Goal: Information Seeking & Learning: Compare options

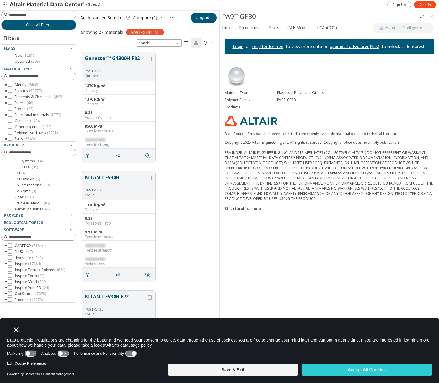
scroll to position [313, 137]
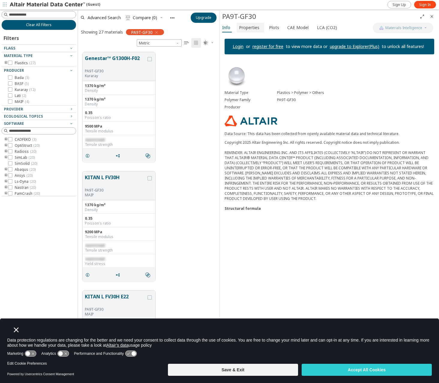
click at [250, 29] on span "Properties" at bounding box center [249, 28] width 20 height 10
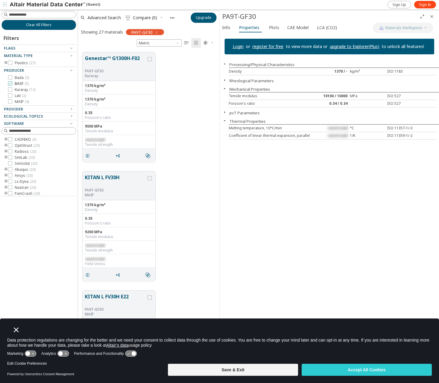
click at [21, 83] on span "BASF ( 5 )" at bounding box center [22, 83] width 14 height 5
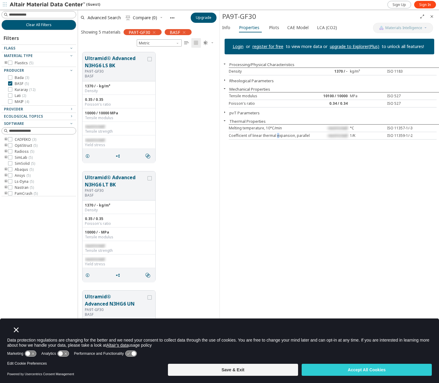
drag, startPoint x: 342, startPoint y: 135, endPoint x: 278, endPoint y: 161, distance: 68.9
click at [278, 161] on div "Login or register for free to view more data or upgrade to Explorer(Plus) to un…" at bounding box center [329, 199] width 219 height 331
click at [375, 372] on button "Accept All Cookies" at bounding box center [367, 370] width 130 height 12
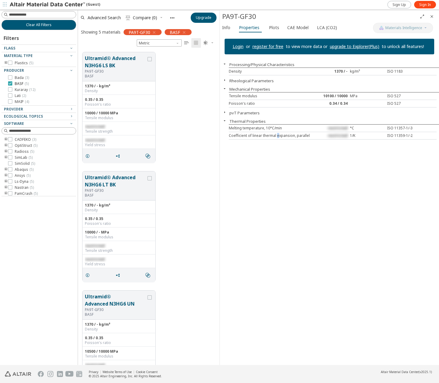
click at [13, 83] on label "BASF ( 5 )" at bounding box center [18, 83] width 21 height 5
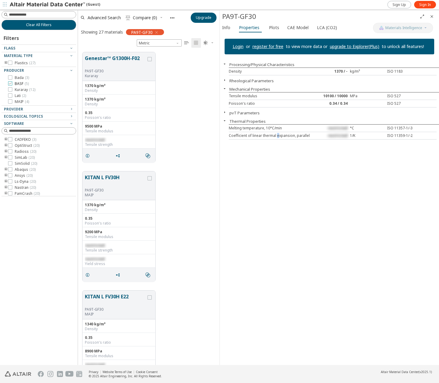
scroll to position [313, 137]
click at [12, 90] on icon at bounding box center [10, 89] width 4 height 4
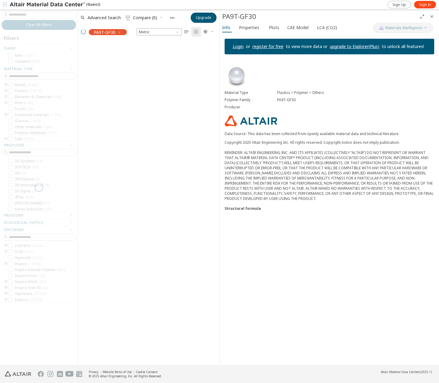
scroll to position [313, 137]
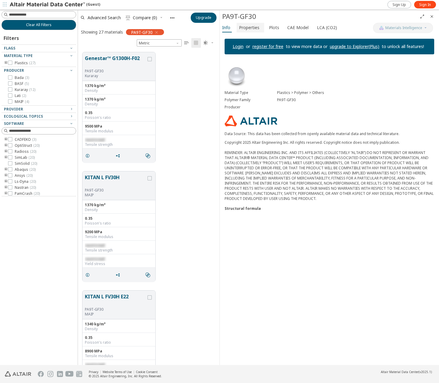
click at [251, 27] on span "Properties" at bounding box center [249, 28] width 20 height 10
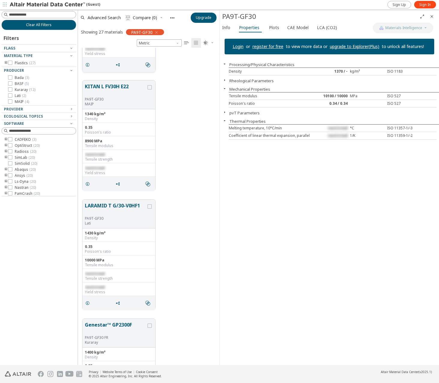
scroll to position [0, 0]
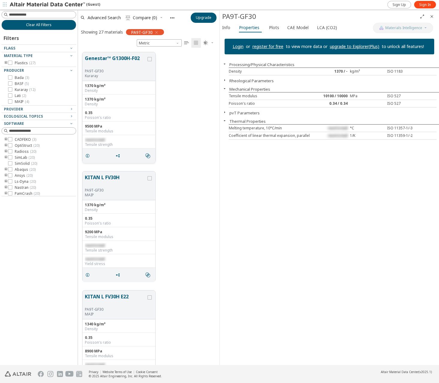
click at [128, 66] on button "Genestar™ G1300H-F02" at bounding box center [115, 62] width 61 height 14
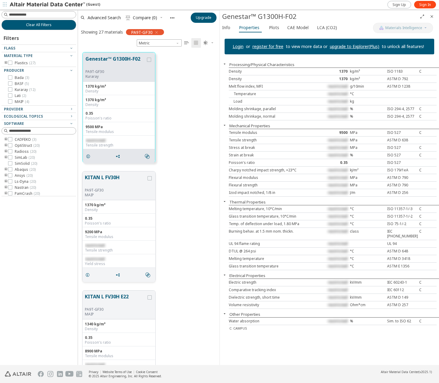
click at [127, 183] on button "KITAN L FV30H" at bounding box center [115, 181] width 61 height 14
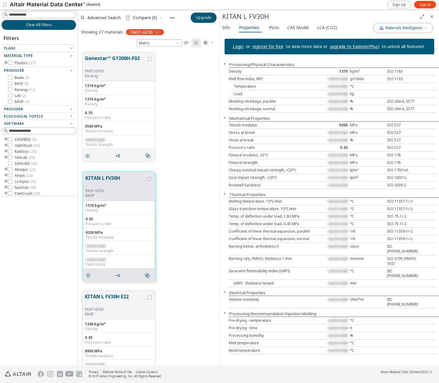
click at [136, 308] on div "PA9T-GF30" at bounding box center [115, 309] width 61 height 5
click at [130, 304] on button "KITAN L FV30H E22" at bounding box center [115, 300] width 61 height 14
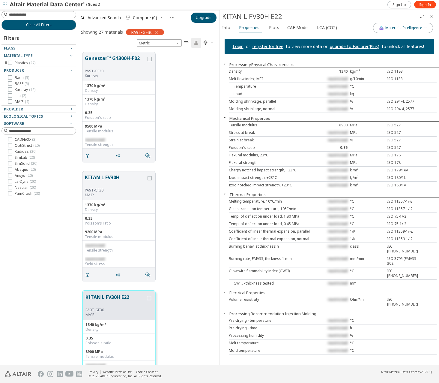
click at [272, 46] on link "register for free" at bounding box center [268, 46] width 31 height 6
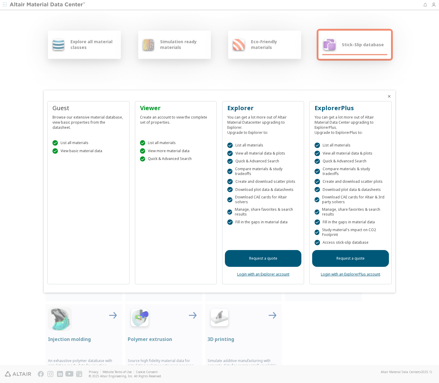
click at [155, 115] on div "Create an account to view the complete set of properties." at bounding box center [176, 118] width 72 height 13
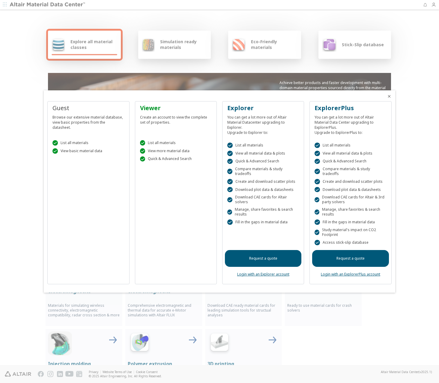
click at [279, 271] on link "Login with an Explorer account" at bounding box center [263, 273] width 52 height 5
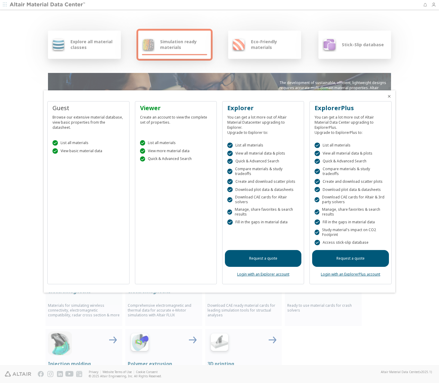
drag, startPoint x: 436, startPoint y: 175, endPoint x: 435, endPoint y: 240, distance: 65.1
click at [435, 240] on div at bounding box center [219, 191] width 439 height 383
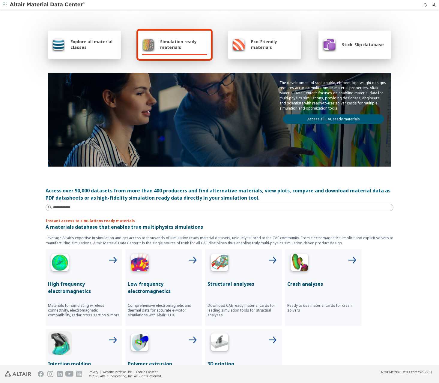
click at [77, 43] on span "Explore all material classes" at bounding box center [93, 44] width 47 height 11
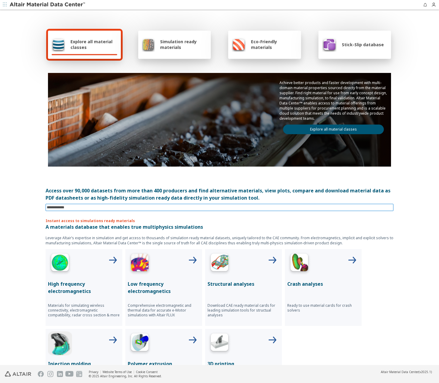
click at [92, 208] on input at bounding box center [220, 207] width 347 height 7
type input "****"
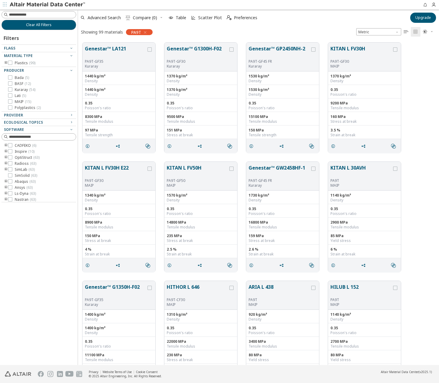
scroll to position [322, 356]
click at [213, 55] on button "Genestar™ G1300H-F02" at bounding box center [197, 52] width 61 height 14
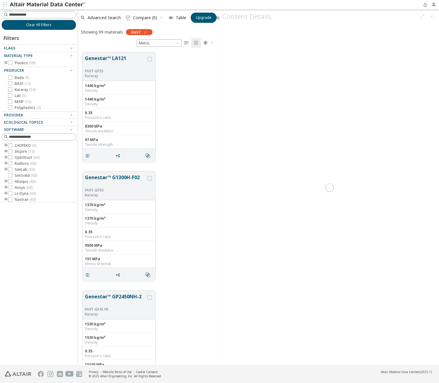
scroll to position [313, 137]
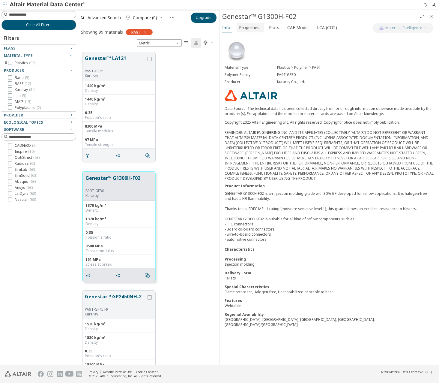
click at [248, 28] on span "Properties" at bounding box center [249, 28] width 20 height 10
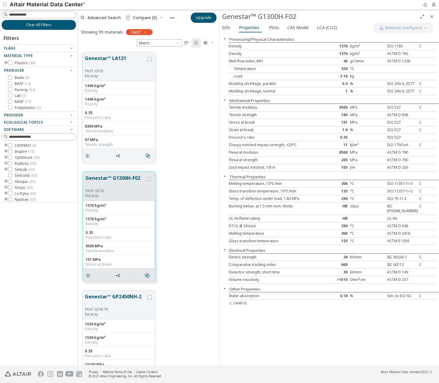
click at [139, 67] on button "Genestar™ LA121" at bounding box center [115, 62] width 61 height 14
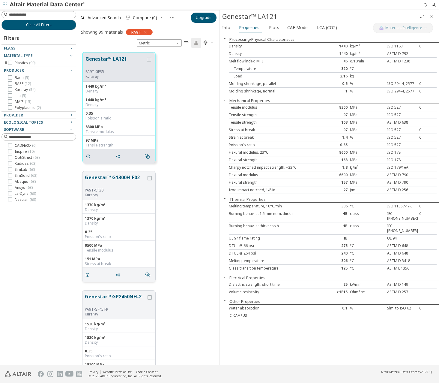
click at [133, 194] on p "Kuraray" at bounding box center [115, 195] width 61 height 5
click at [120, 188] on div "PA9T-GF30" at bounding box center [115, 190] width 61 height 5
click at [120, 305] on button "Genestar™ GP2450NH-2" at bounding box center [115, 300] width 61 height 14
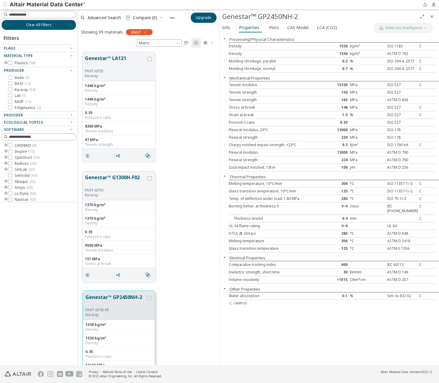
click at [121, 191] on div "PA9T-GF30" at bounding box center [115, 190] width 61 height 5
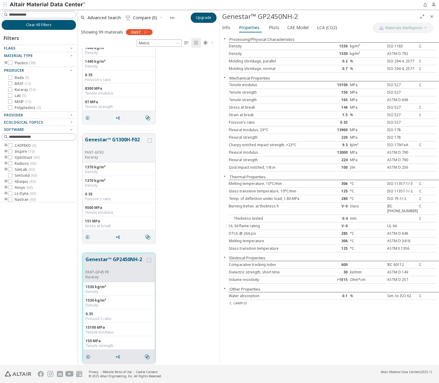
scroll to position [30, 0]
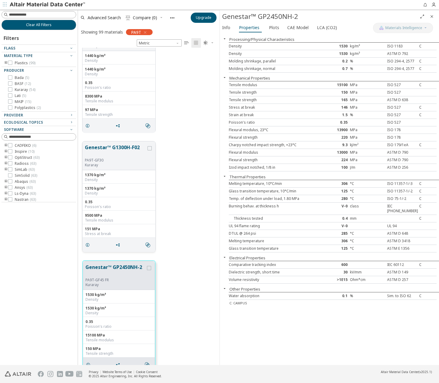
click at [119, 164] on p "Kuraray" at bounding box center [115, 165] width 61 height 5
click at [120, 148] on button "Genestar™ G1300H-F02" at bounding box center [115, 151] width 61 height 14
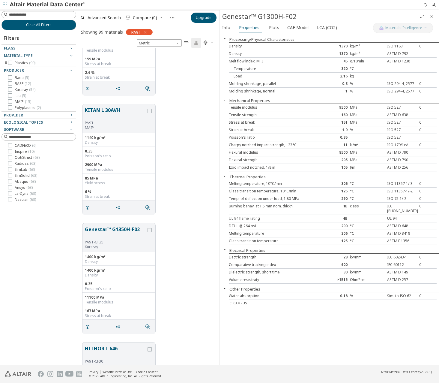
scroll to position [840, 0]
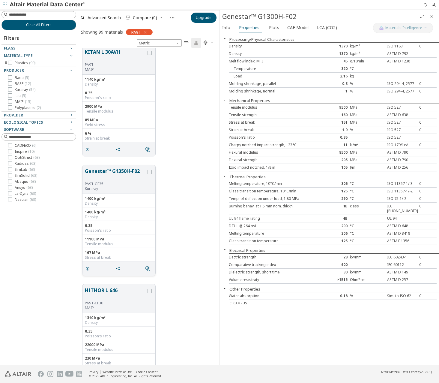
click at [130, 184] on div "PA9T-GF35" at bounding box center [115, 183] width 61 height 5
click at [117, 183] on div "PA9T-GF35" at bounding box center [115, 183] width 61 height 5
click at [116, 169] on button "Genestar™ G1350H-F02" at bounding box center [115, 174] width 61 height 14
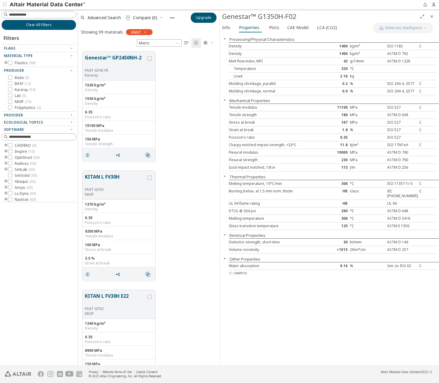
scroll to position [300, 0]
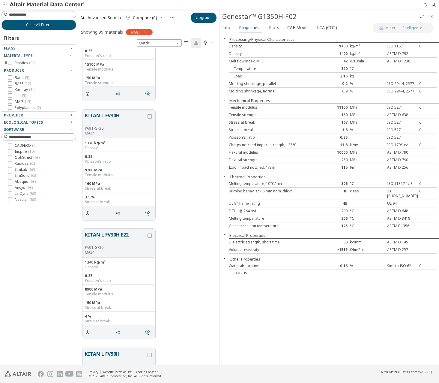
click at [114, 114] on button "KITAN L FV30H" at bounding box center [115, 119] width 61 height 14
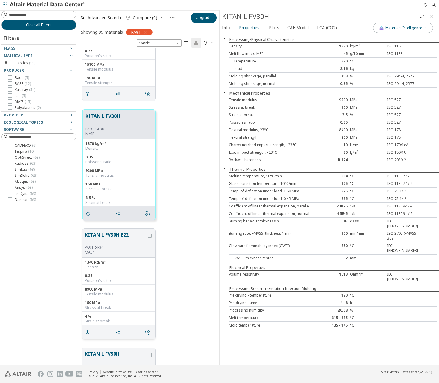
click at [116, 235] on button "KITAN L FV30H E22" at bounding box center [115, 238] width 61 height 14
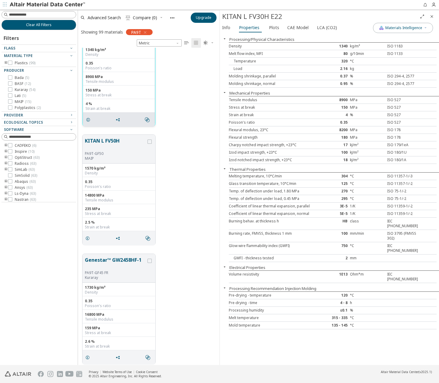
scroll to position [570, 0]
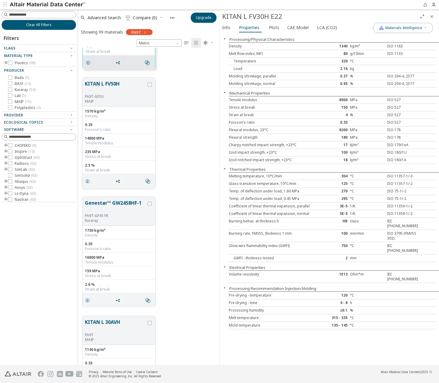
click at [109, 83] on button "KITAN L FV50H" at bounding box center [115, 87] width 61 height 14
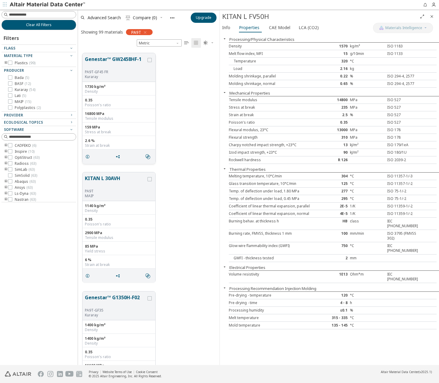
scroll to position [719, 0]
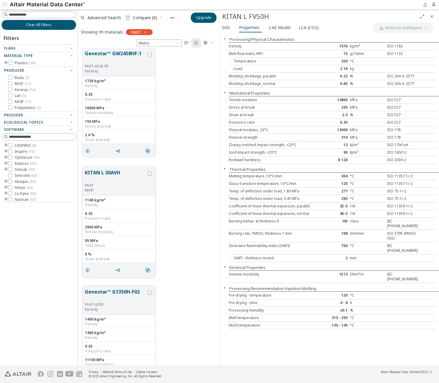
click at [114, 174] on button "KITAN L 30AVH" at bounding box center [115, 176] width 61 height 14
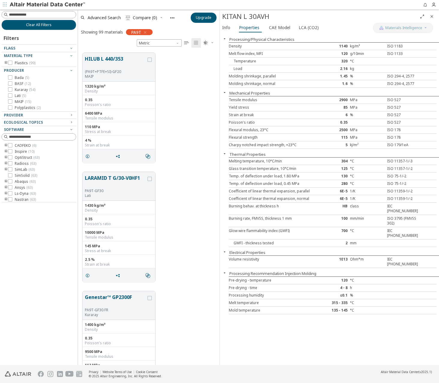
scroll to position [1739, 0]
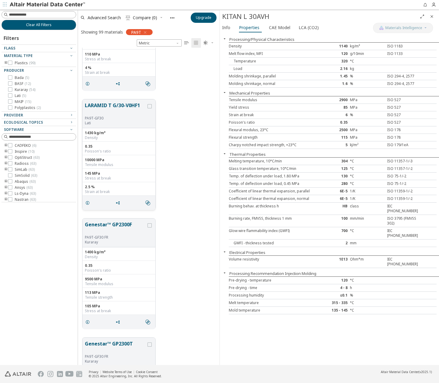
click at [116, 105] on button "LARAMID T G/30-V0HF1" at bounding box center [115, 109] width 61 height 14
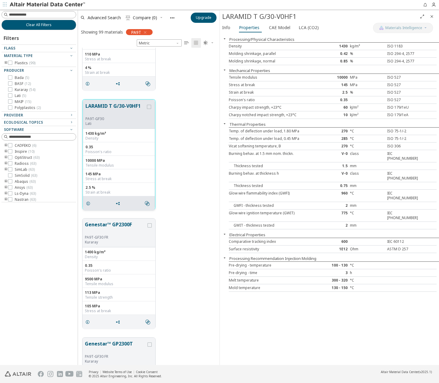
scroll to position [1889, 0]
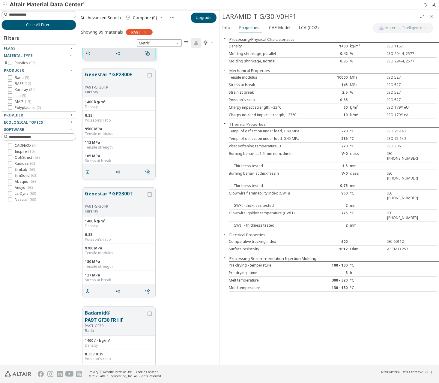
click at [125, 75] on button "Genestar™ GP2300F" at bounding box center [115, 78] width 61 height 14
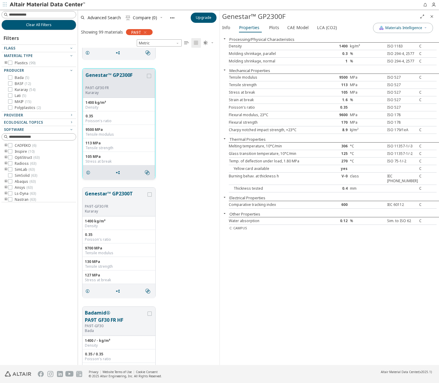
scroll to position [1888, 0]
click at [126, 192] on button "Genestar™ GP2300T" at bounding box center [115, 197] width 61 height 14
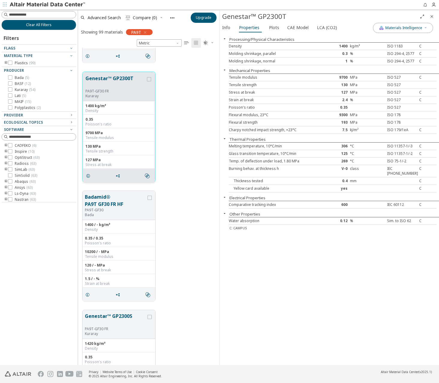
scroll to position [2038, 0]
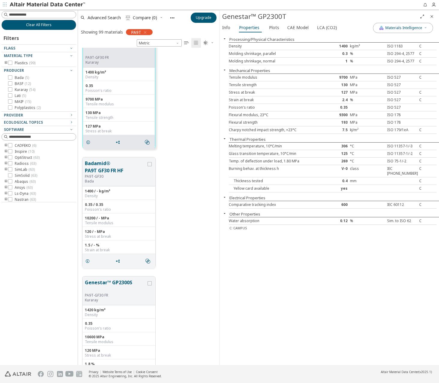
click at [118, 163] on button "Badamid® PA9T GF30 FR HF" at bounding box center [115, 167] width 61 height 14
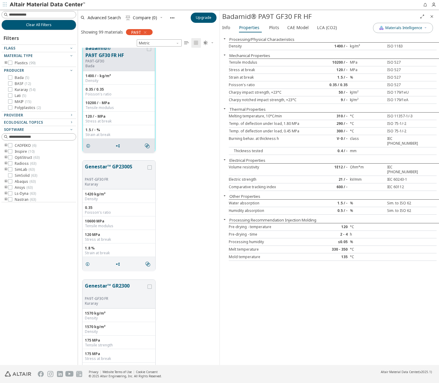
scroll to position [2158, 0]
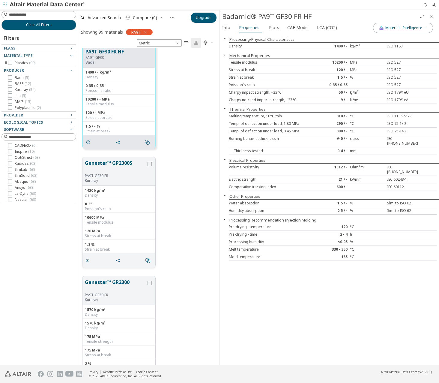
click at [121, 162] on button "Genestar™ GP2300S" at bounding box center [115, 166] width 61 height 14
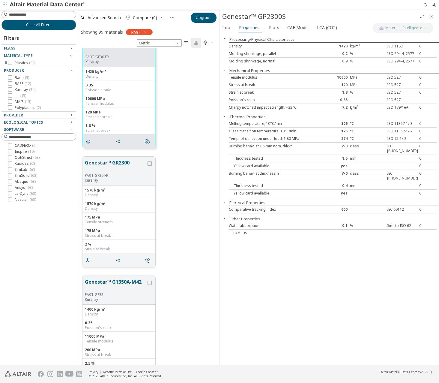
scroll to position [2337, 0]
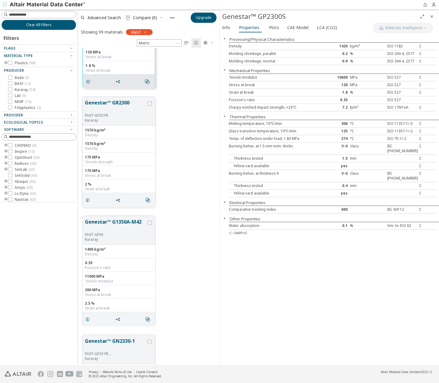
click at [118, 102] on button "Genestar™ GR2300" at bounding box center [115, 106] width 61 height 14
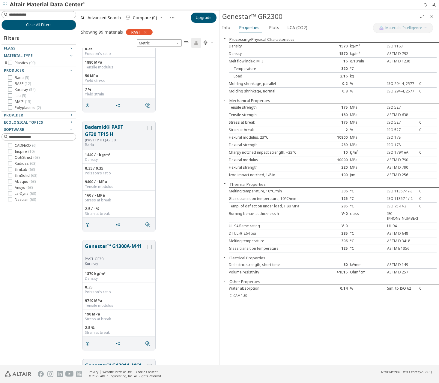
scroll to position [3236, 0]
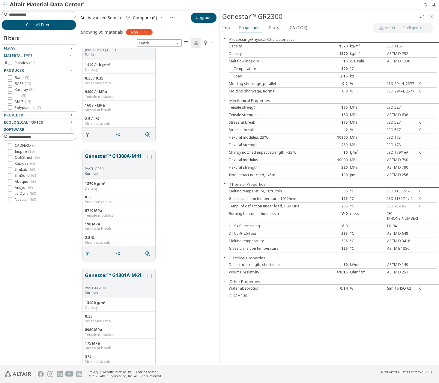
click at [126, 154] on button "Genestar™ G1300A-M41" at bounding box center [115, 159] width 61 height 14
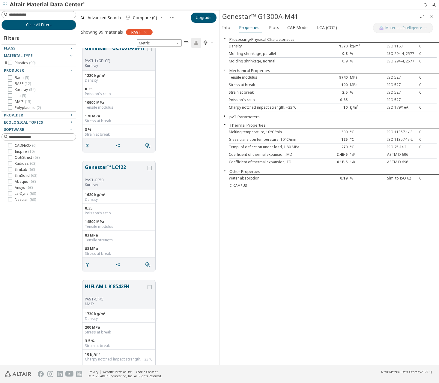
scroll to position [3866, 0]
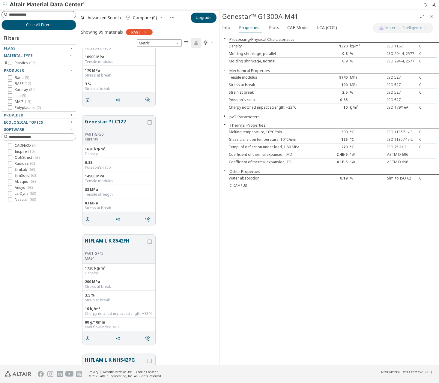
click at [40, 15] on input at bounding box center [42, 15] width 67 height 6
type input "*********"
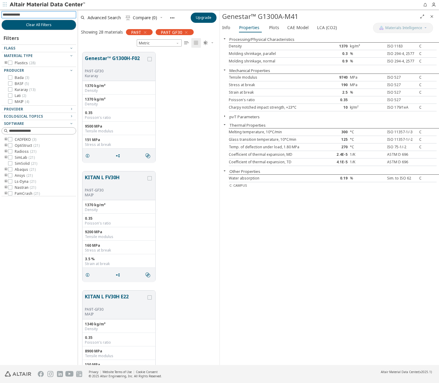
click at [145, 32] on icon "button" at bounding box center [145, 32] width 5 height 5
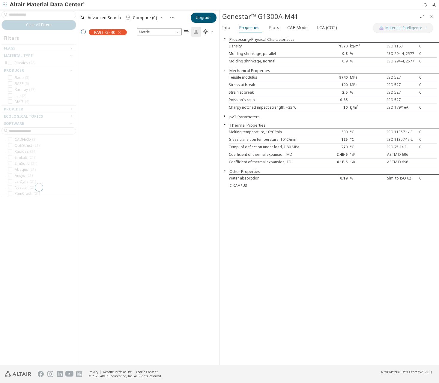
scroll to position [313, 137]
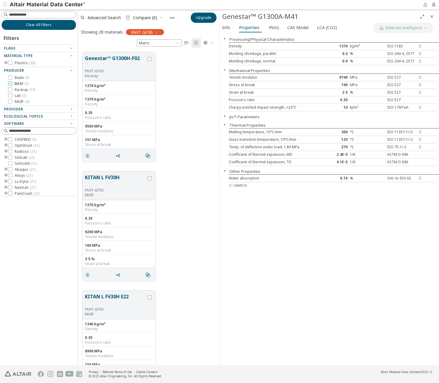
click at [11, 82] on icon at bounding box center [10, 83] width 4 height 4
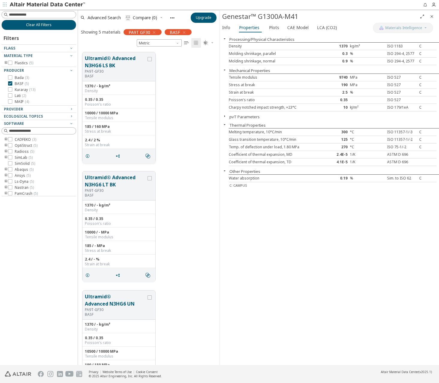
click at [129, 67] on button "Ultramid® Advanced N3HG6 LS BK" at bounding box center [115, 62] width 61 height 14
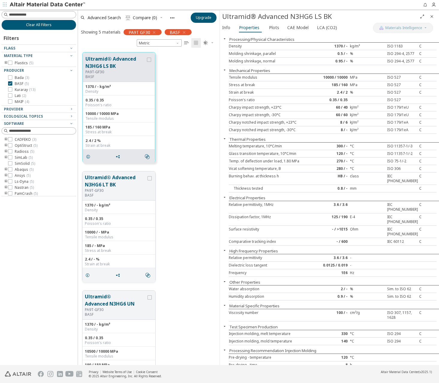
click at [128, 184] on button "Ultramid® Advanced N3HG6 LT BK" at bounding box center [115, 181] width 61 height 14
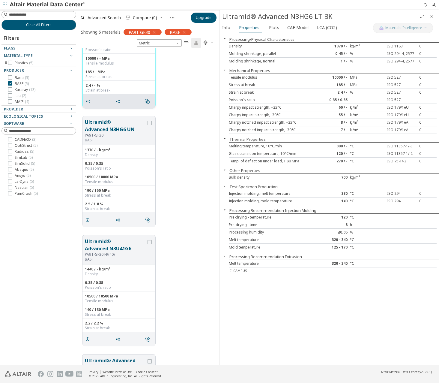
scroll to position [180, 0]
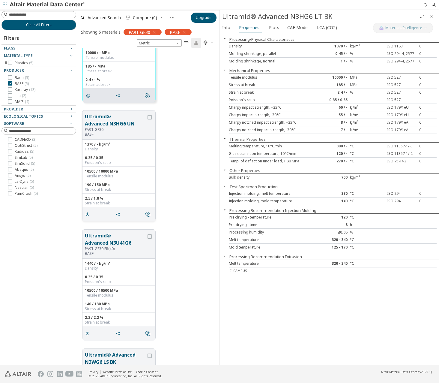
click at [124, 129] on div "PA9T-GF30" at bounding box center [115, 129] width 61 height 5
click at [124, 124] on button "Ultramid® Advanced N3HG6 UN" at bounding box center [115, 120] width 61 height 14
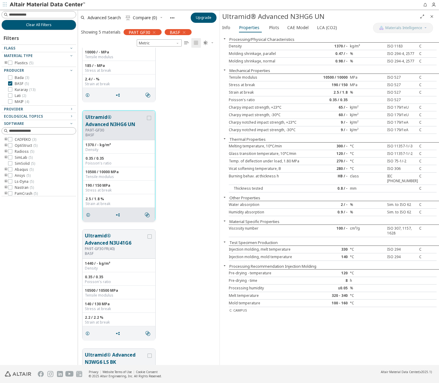
scroll to position [179, 0]
click at [121, 244] on button "Ultramid® Advanced N3U41G6" at bounding box center [115, 239] width 61 height 14
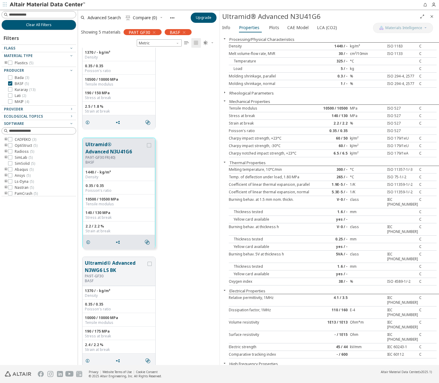
scroll to position [278, 0]
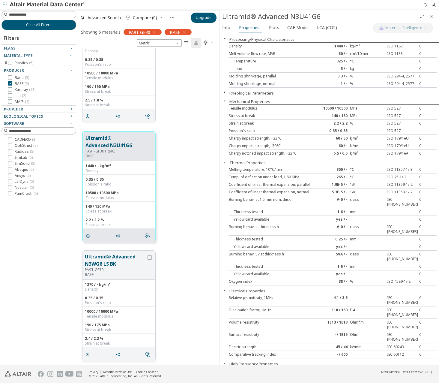
click at [110, 262] on button "Ultramid® Advanced N3WG6 LS BK" at bounding box center [115, 260] width 61 height 14
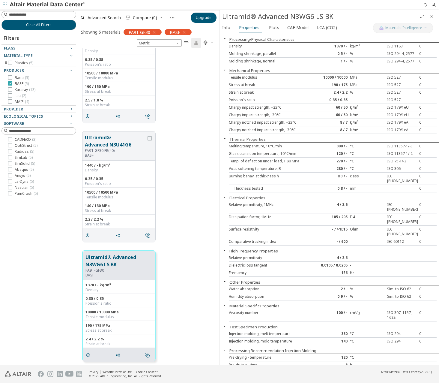
click at [9, 82] on icon at bounding box center [10, 83] width 4 height 4
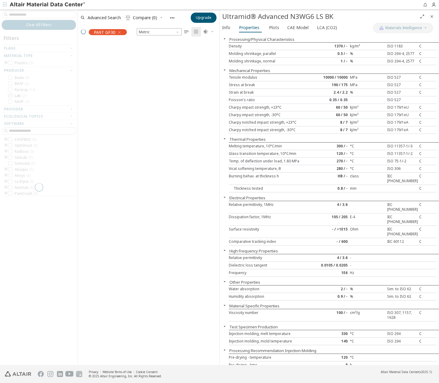
scroll to position [313, 137]
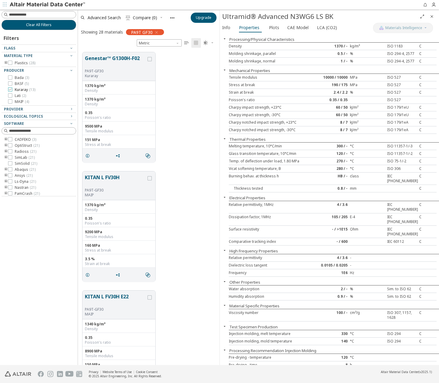
click at [10, 88] on icon at bounding box center [10, 89] width 4 height 4
click at [119, 58] on button "Genestar™ G1300H-F02" at bounding box center [115, 62] width 61 height 14
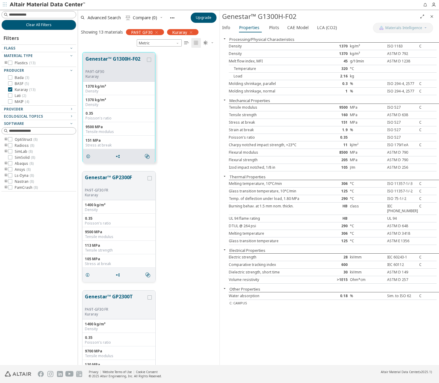
click at [119, 177] on button "Genestar™ GP2300F" at bounding box center [115, 181] width 61 height 14
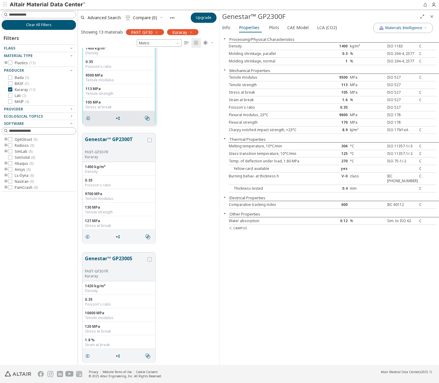
scroll to position [180, 0]
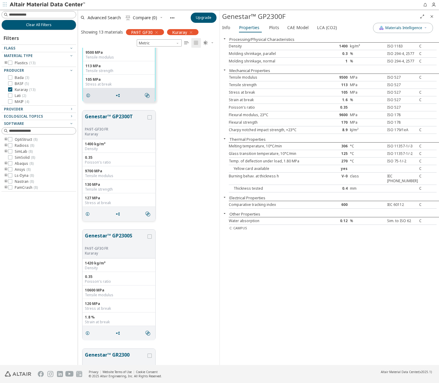
click at [121, 115] on button "Genestar™ GP2300T" at bounding box center [115, 120] width 61 height 14
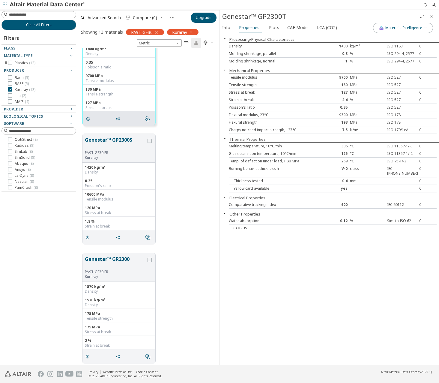
scroll to position [299, 0]
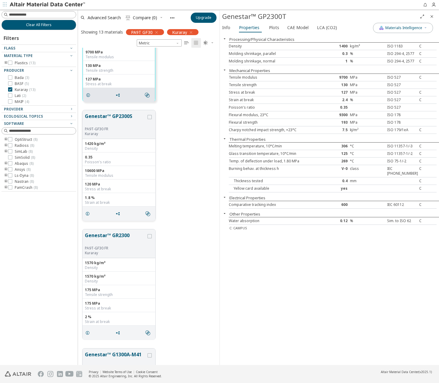
click at [125, 116] on button "Genestar™ GP2300S" at bounding box center [115, 119] width 61 height 14
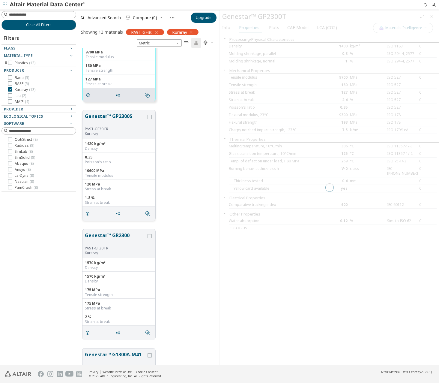
scroll to position [299, 0]
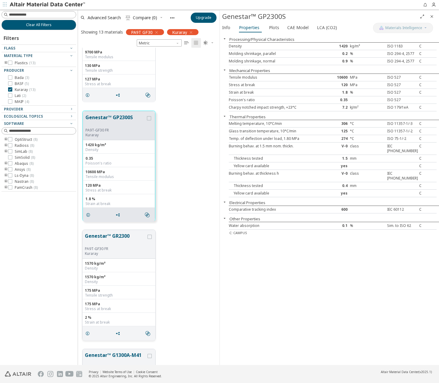
click at [127, 235] on button "Genestar™ GR2300" at bounding box center [115, 239] width 61 height 14
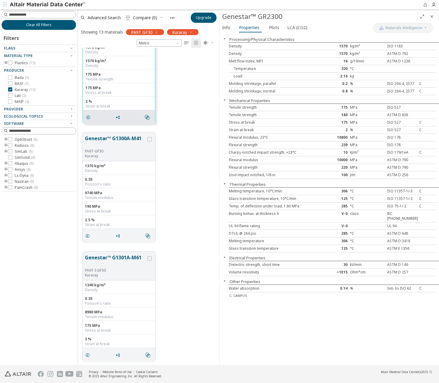
scroll to position [509, 0]
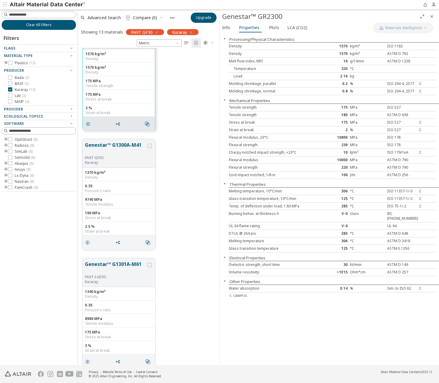
click at [123, 144] on button "Genestar™ G1300A-M41" at bounding box center [115, 148] width 61 height 14
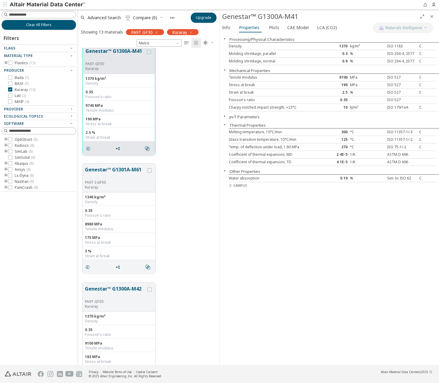
scroll to position [628, 0]
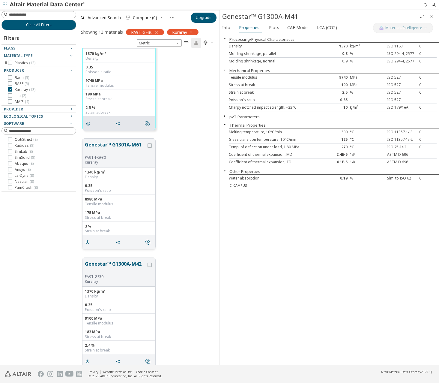
click at [127, 145] on button "Genestar™ G1301A-M61" at bounding box center [115, 148] width 61 height 14
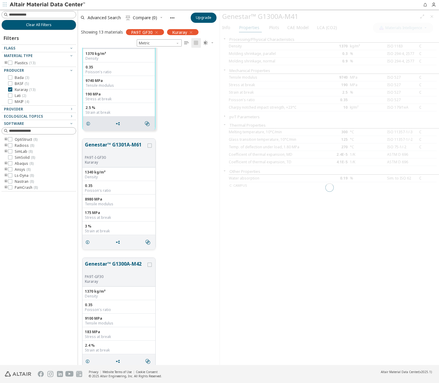
scroll to position [627, 0]
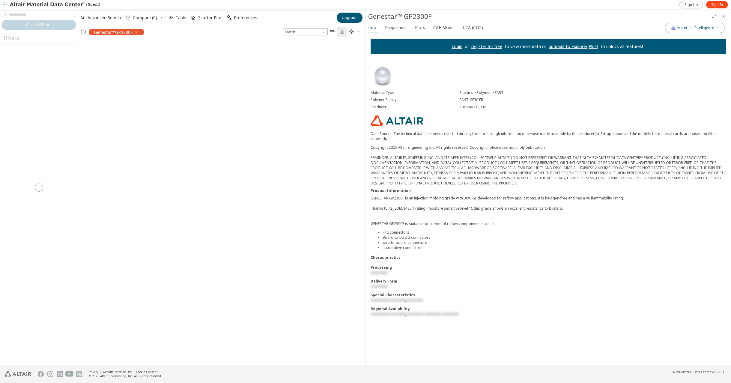
scroll to position [322, 283]
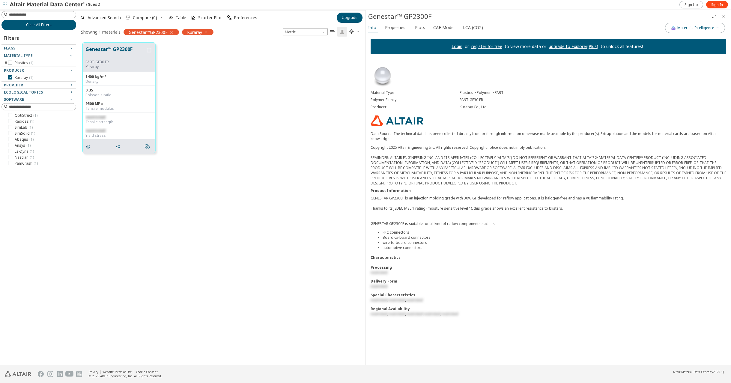
click at [40, 25] on span "Clear All Filters" at bounding box center [38, 24] width 25 height 5
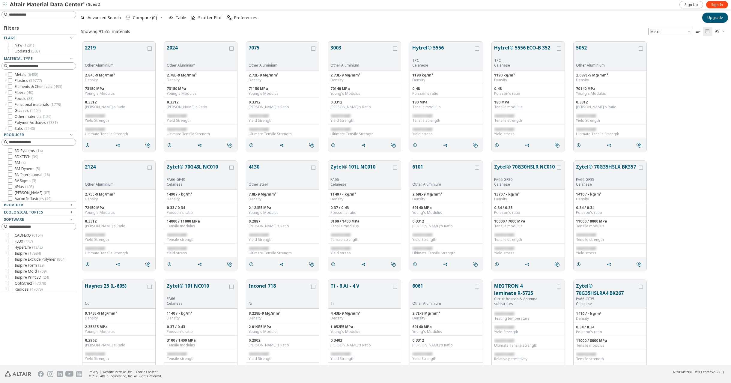
scroll to position [323, 648]
click at [38, 16] on input at bounding box center [42, 15] width 67 height 6
type input "********"
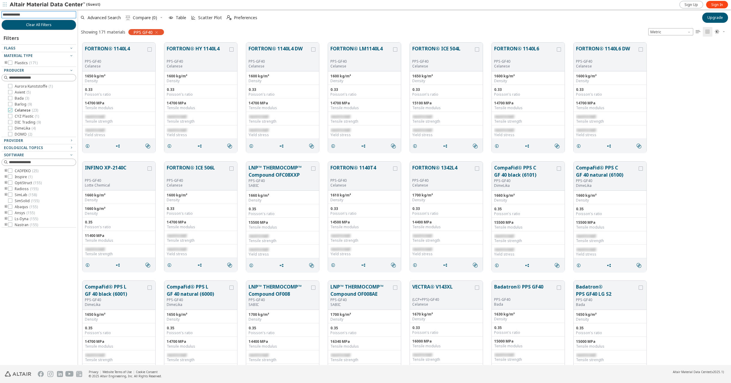
click at [12, 109] on icon at bounding box center [10, 110] width 4 height 4
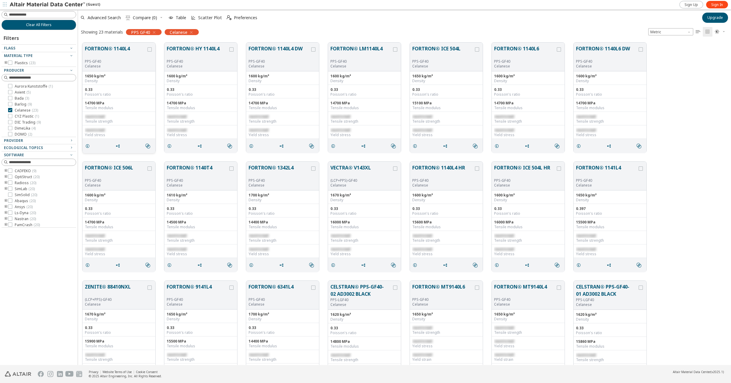
click at [124, 48] on button "FORTRON® 1140L4" at bounding box center [115, 52] width 61 height 14
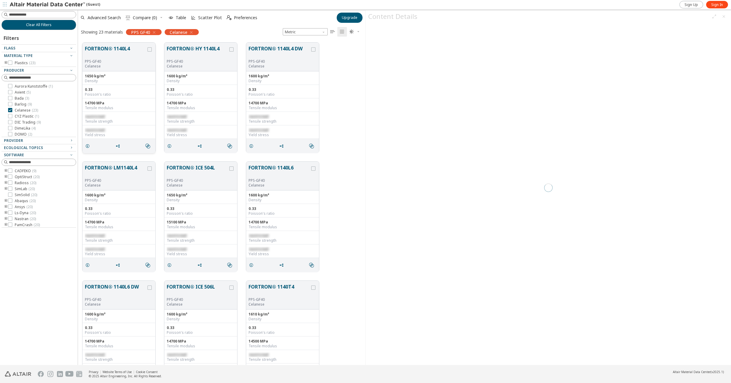
scroll to position [5, 5]
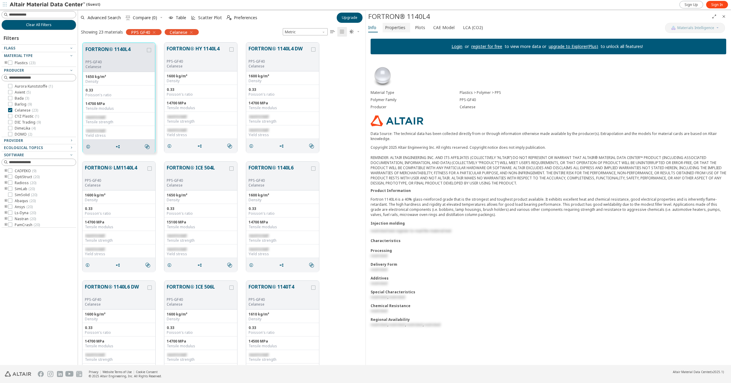
click at [398, 27] on span "Properties" at bounding box center [395, 28] width 20 height 10
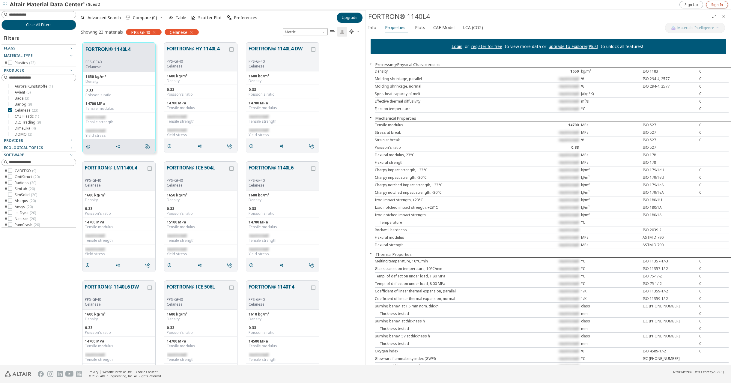
click at [716, 3] on span "Sign In" at bounding box center [717, 4] width 12 height 5
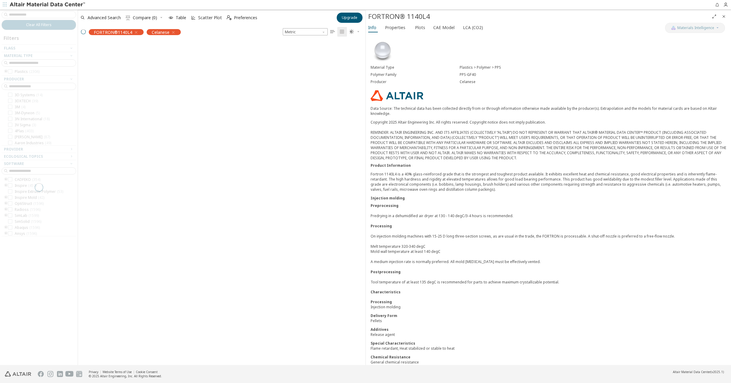
scroll to position [322, 283]
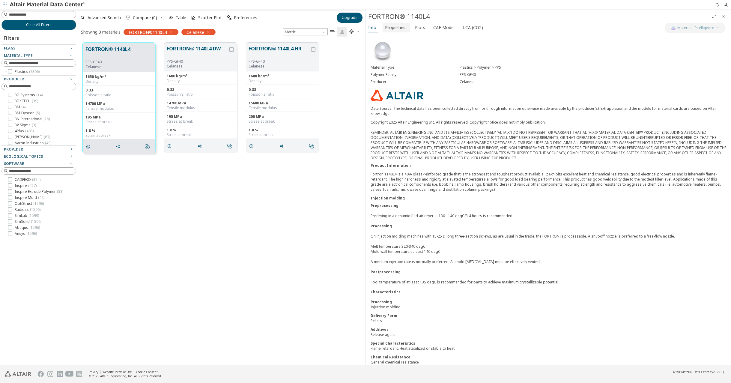
click at [395, 28] on span "Properties" at bounding box center [395, 28] width 20 height 10
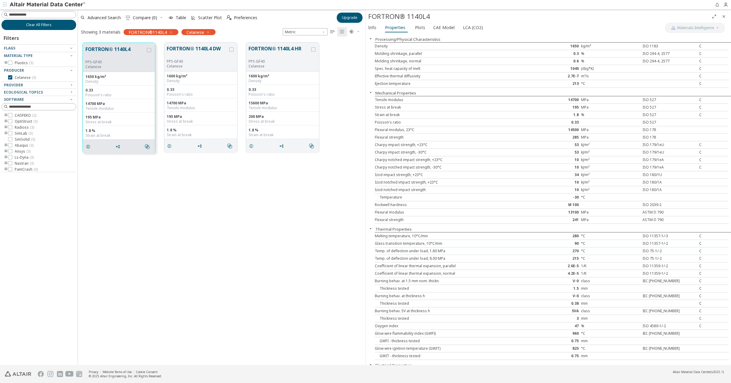
click at [30, 24] on span "Clear All Filters" at bounding box center [38, 24] width 25 height 5
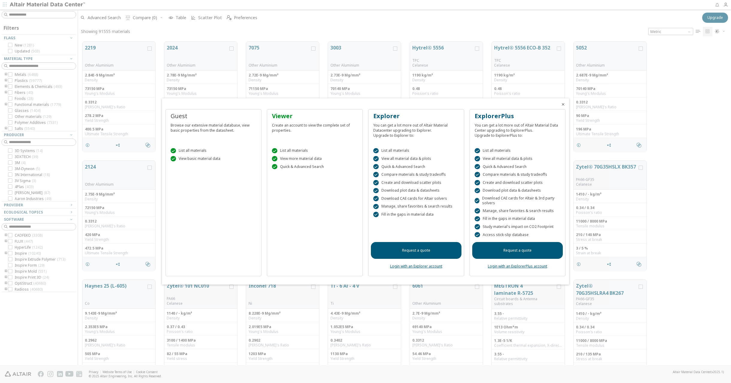
scroll to position [323, 648]
click at [565, 104] on icon "Close" at bounding box center [563, 104] width 5 height 5
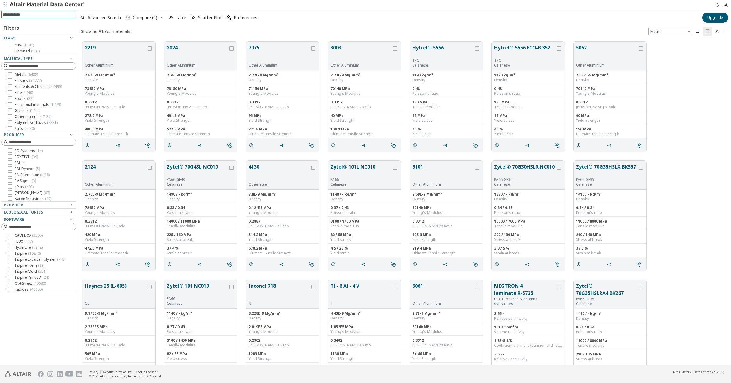
click at [34, 15] on input at bounding box center [39, 14] width 73 height 7
type input "**********"
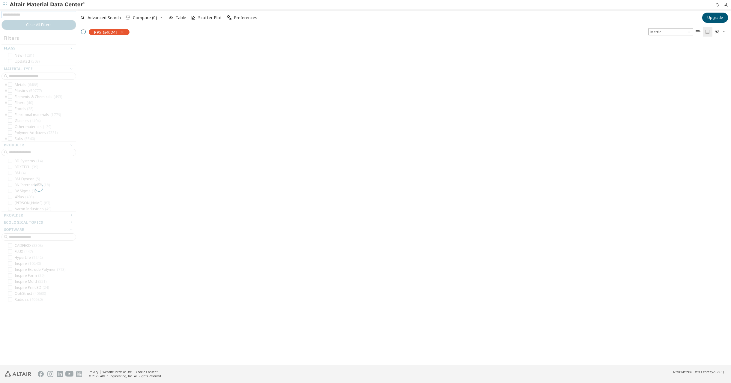
scroll to position [322, 648]
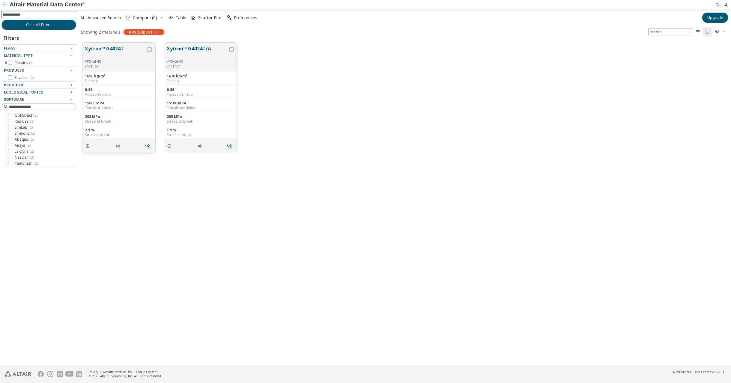
click at [110, 47] on button "Xytron™ G4024T" at bounding box center [115, 52] width 61 height 14
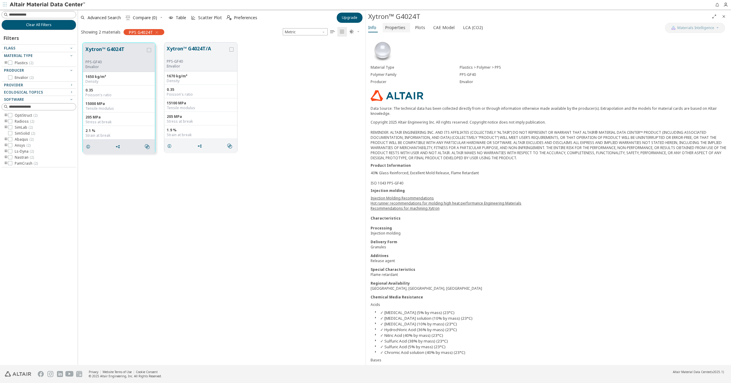
click at [396, 26] on span "Properties" at bounding box center [395, 28] width 20 height 10
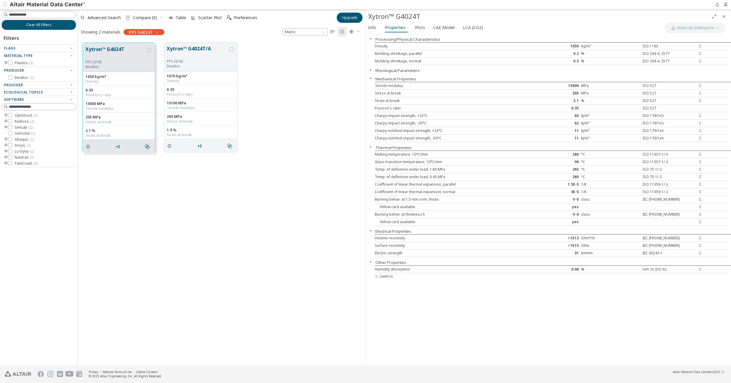
click at [156, 31] on icon "button" at bounding box center [156, 32] width 5 height 5
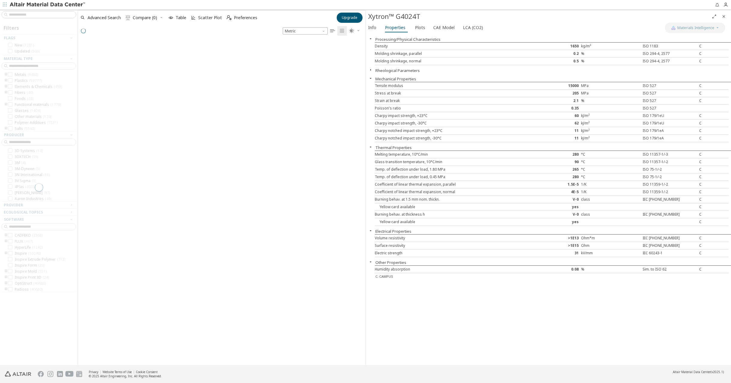
scroll to position [323, 283]
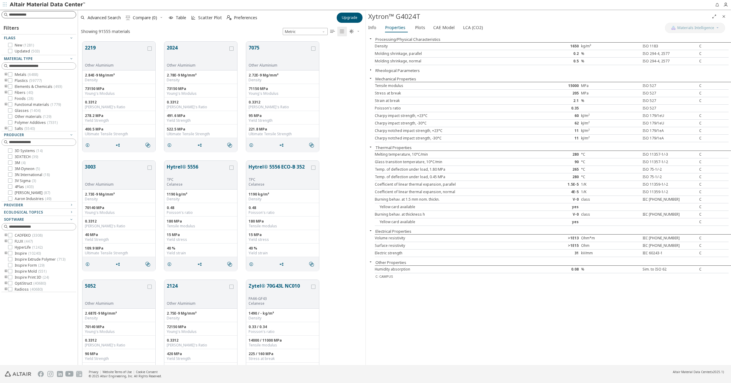
click at [34, 16] on input at bounding box center [42, 15] width 67 height 6
type input "**********"
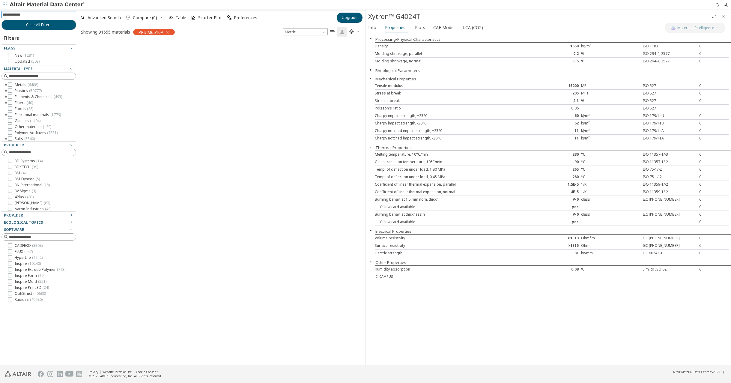
scroll to position [322, 283]
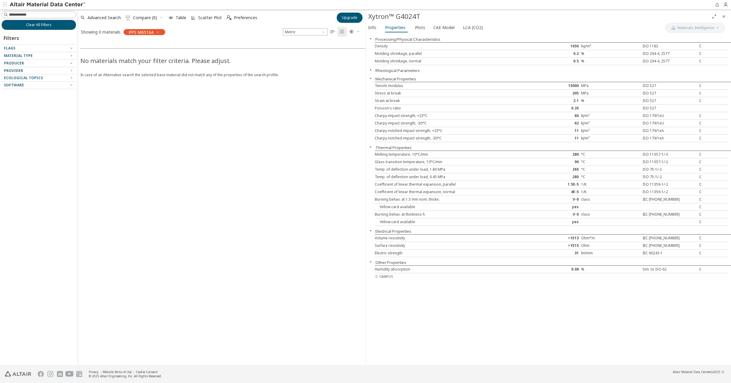
click at [156, 32] on icon "button" at bounding box center [157, 32] width 5 height 5
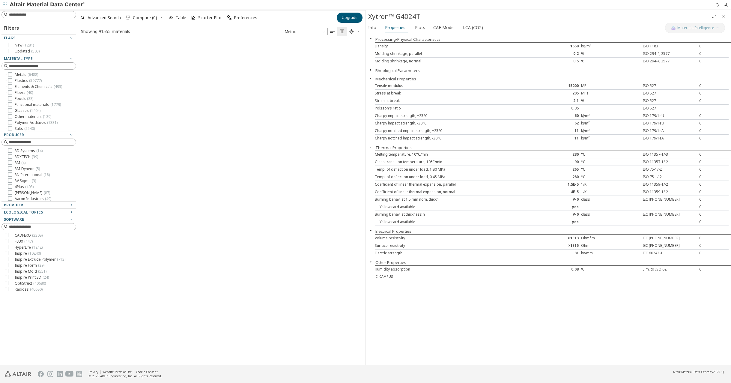
click at [34, 16] on input at bounding box center [42, 15] width 67 height 6
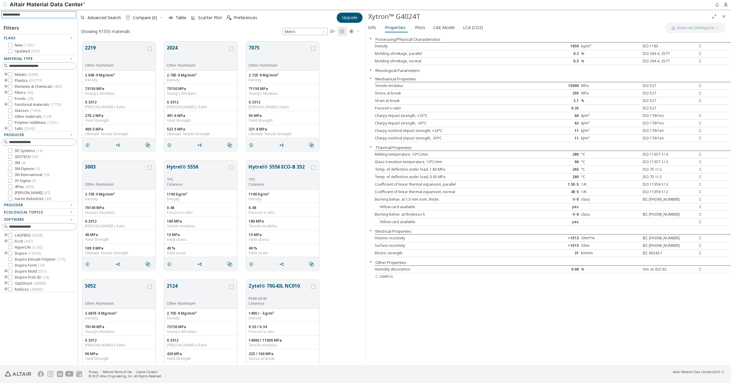
scroll to position [323, 283]
click at [33, 15] on input at bounding box center [39, 14] width 73 height 7
type input "*********"
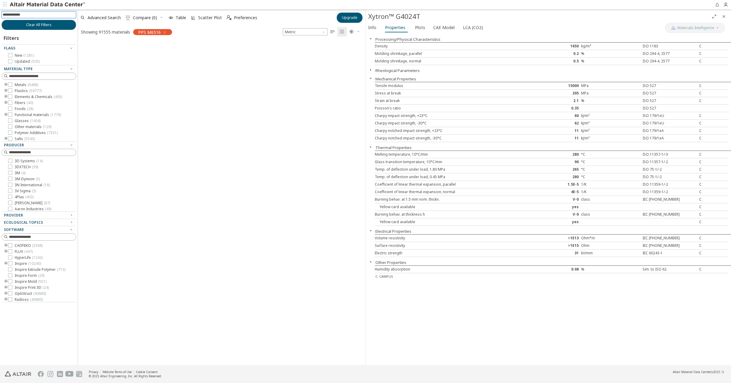
scroll to position [322, 283]
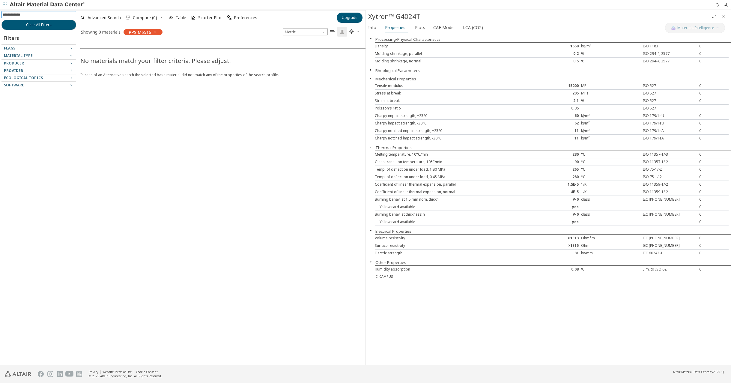
click at [155, 31] on icon "button" at bounding box center [155, 32] width 5 height 5
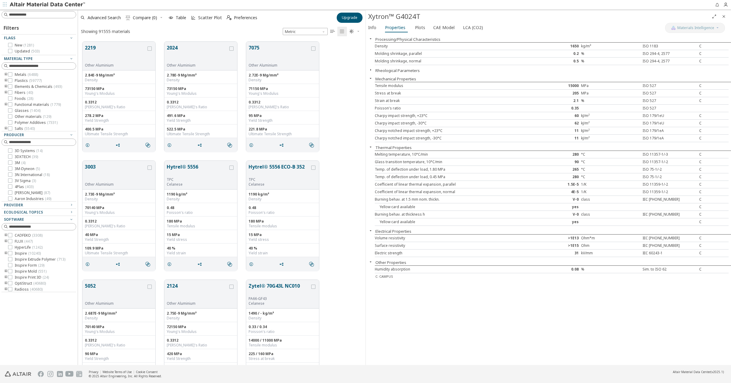
click at [29, 15] on input at bounding box center [42, 15] width 67 height 6
type input "******"
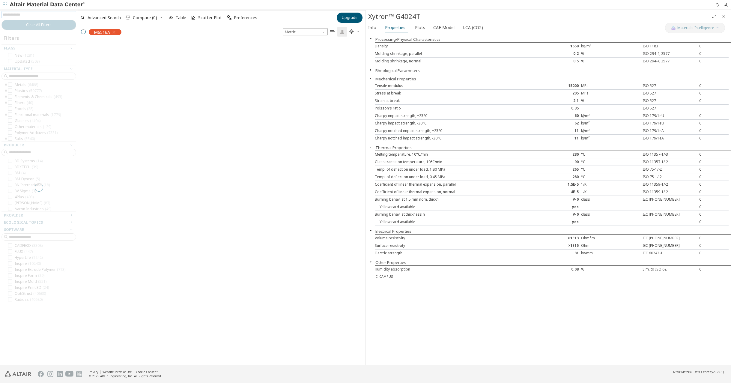
scroll to position [322, 283]
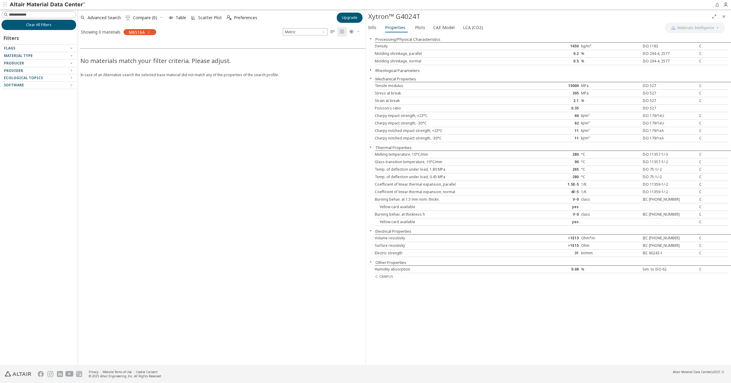
click at [36, 24] on span "Clear All Filters" at bounding box center [38, 24] width 25 height 5
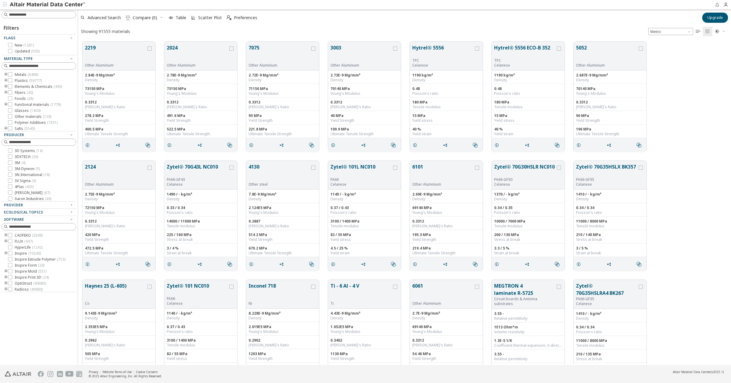
scroll to position [323, 648]
click at [37, 13] on input at bounding box center [42, 15] width 67 height 6
type input "******"
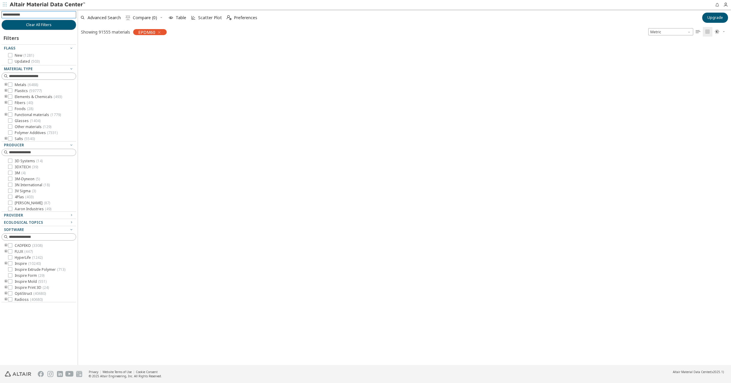
scroll to position [322, 648]
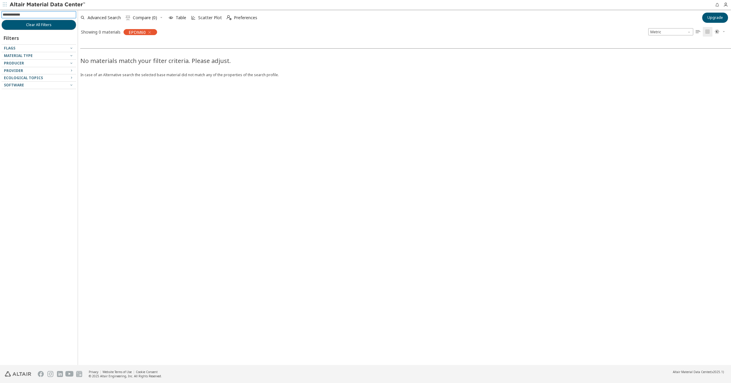
click at [149, 31] on icon "button" at bounding box center [149, 32] width 5 height 5
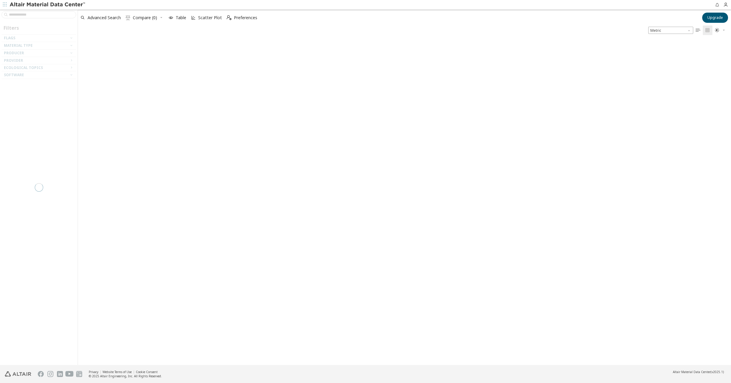
click at [35, 14] on div at bounding box center [39, 187] width 78 height 355
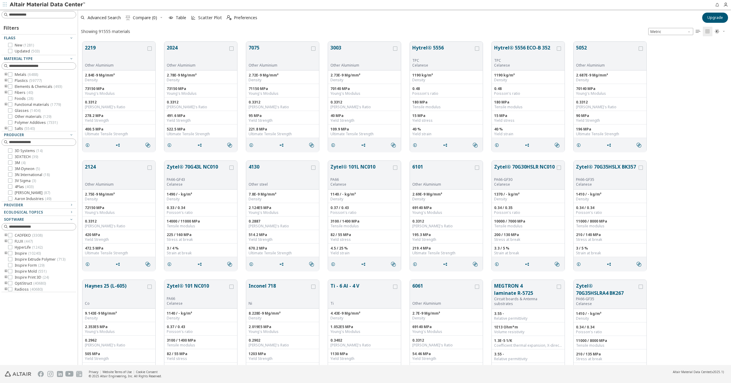
scroll to position [323, 648]
click at [24, 14] on input at bounding box center [39, 14] width 73 height 7
type input "****"
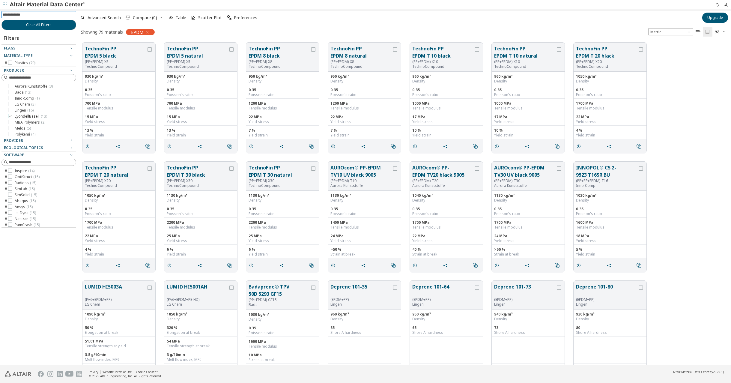
click at [17, 115] on span "LyondellBasell ( 13 )" at bounding box center [31, 116] width 32 height 5
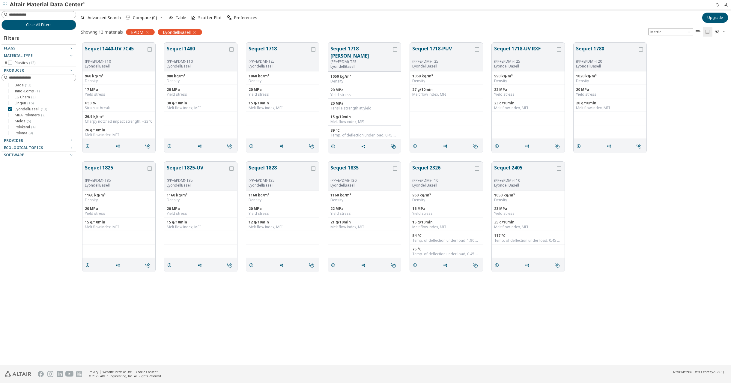
scroll to position [13, 0]
click at [10, 102] on icon at bounding box center [10, 103] width 4 height 4
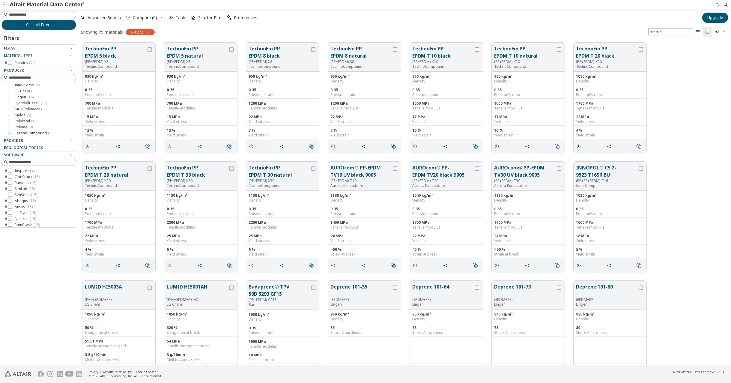
click at [11, 133] on icon at bounding box center [10, 133] width 4 height 4
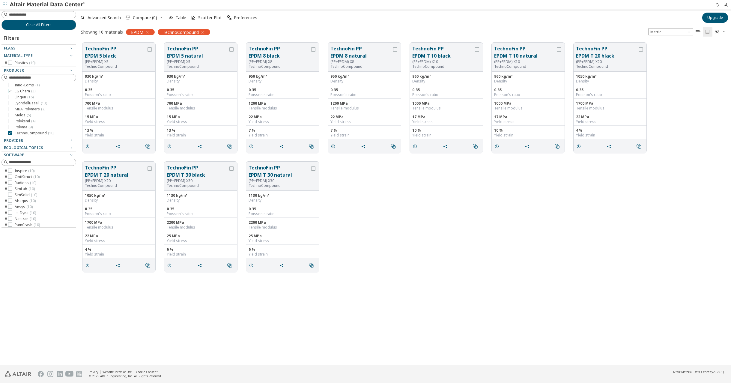
click at [11, 91] on icon at bounding box center [10, 91] width 4 height 4
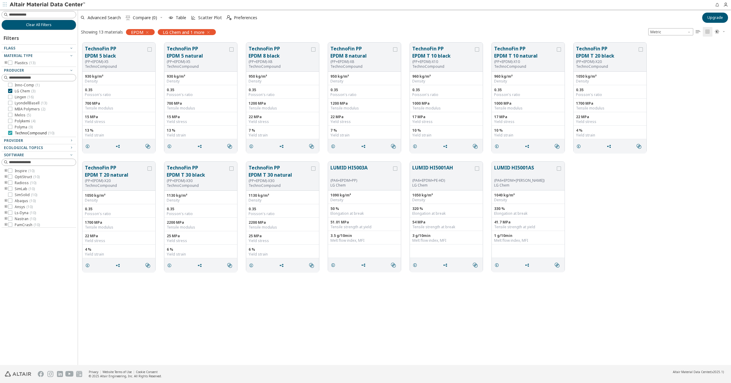
click at [11, 133] on icon at bounding box center [10, 133] width 4 height 4
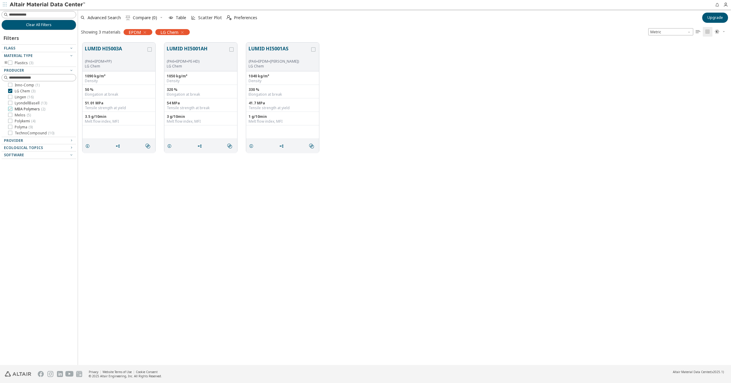
click at [11, 108] on icon at bounding box center [10, 109] width 4 height 4
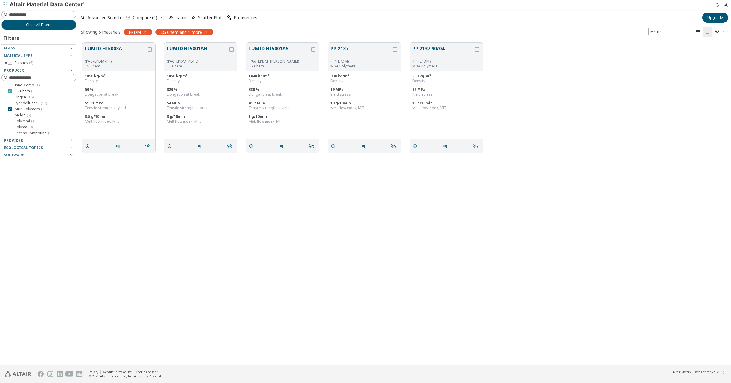
click at [10, 91] on icon at bounding box center [10, 91] width 4 height 4
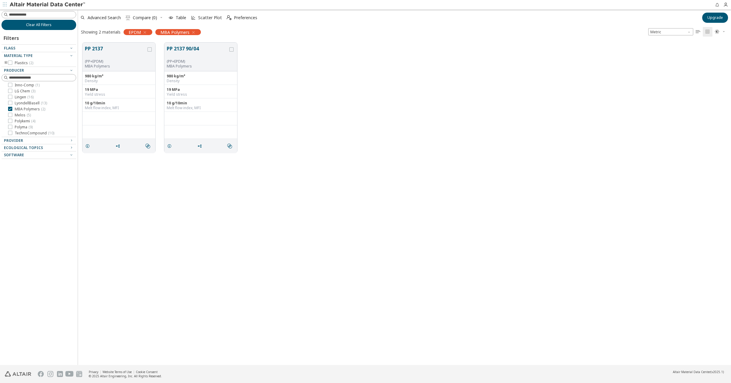
click at [45, 23] on span "Clear All Filters" at bounding box center [38, 24] width 25 height 5
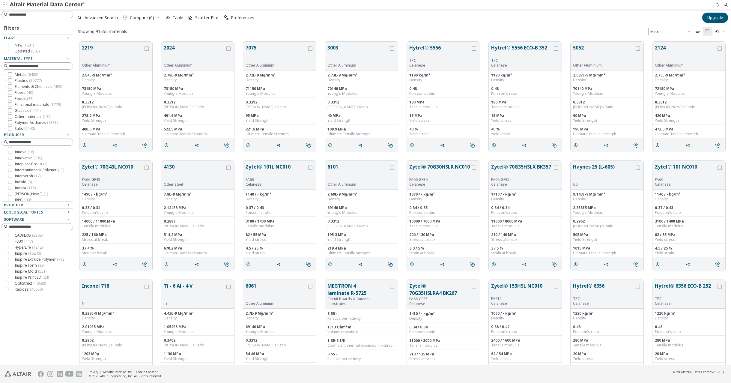
scroll to position [323, 651]
click at [75, 103] on div "Filters Flags New ( 1281 ) Updated ( 503 ) Material Type Metals ( 6488 ) Plasti…" at bounding box center [365, 187] width 731 height 355
